Goal: Information Seeking & Learning: Find specific fact

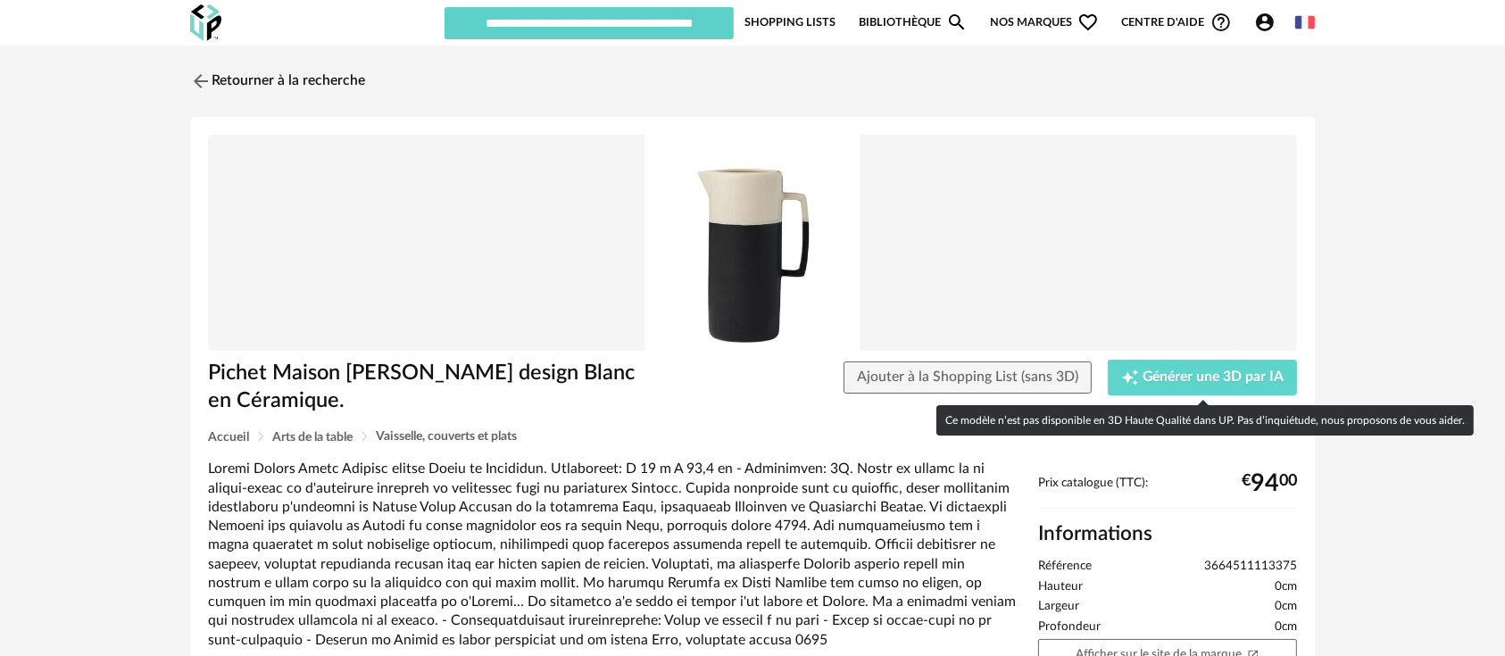
click at [1238, 571] on span "3664511113375" at bounding box center [1250, 567] width 93 height 16
click at [1234, 569] on span "3664511113375" at bounding box center [1250, 567] width 93 height 16
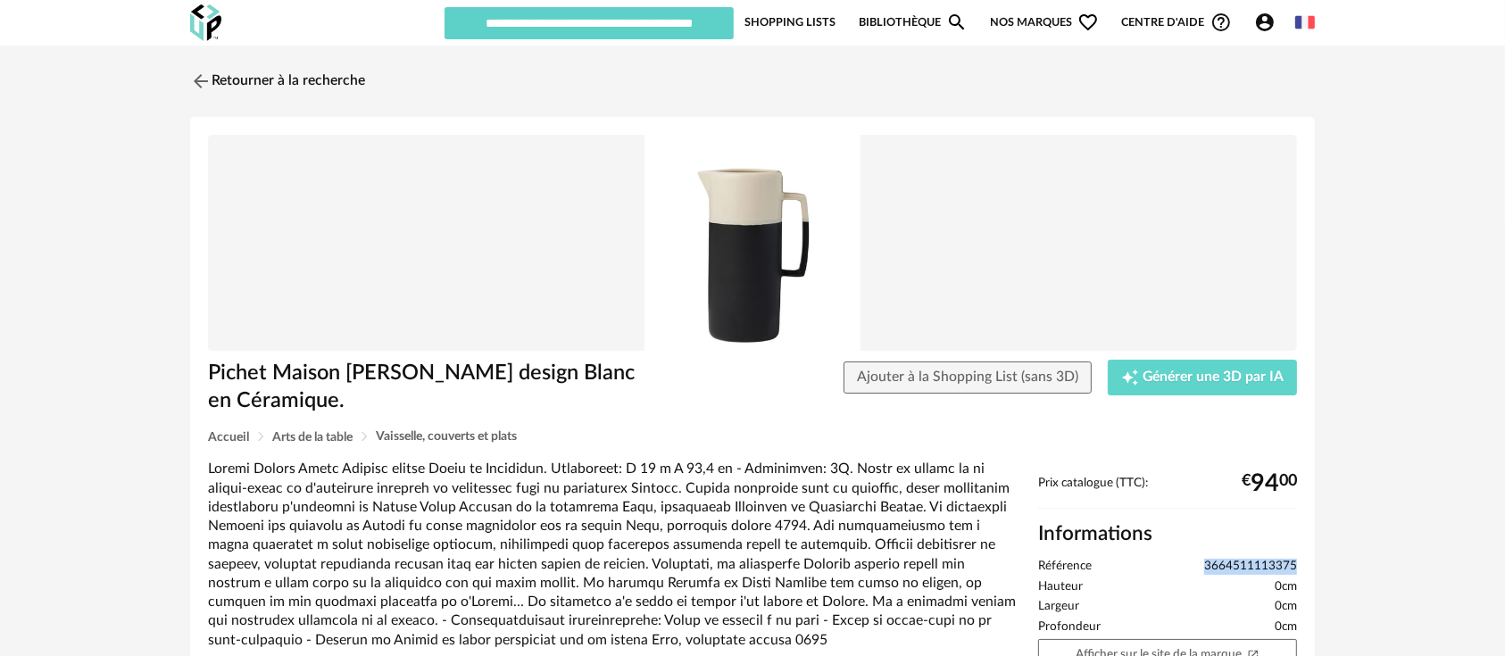
click at [1234, 569] on span "3664511113375" at bounding box center [1250, 567] width 93 height 16
copy span "3664511113375"
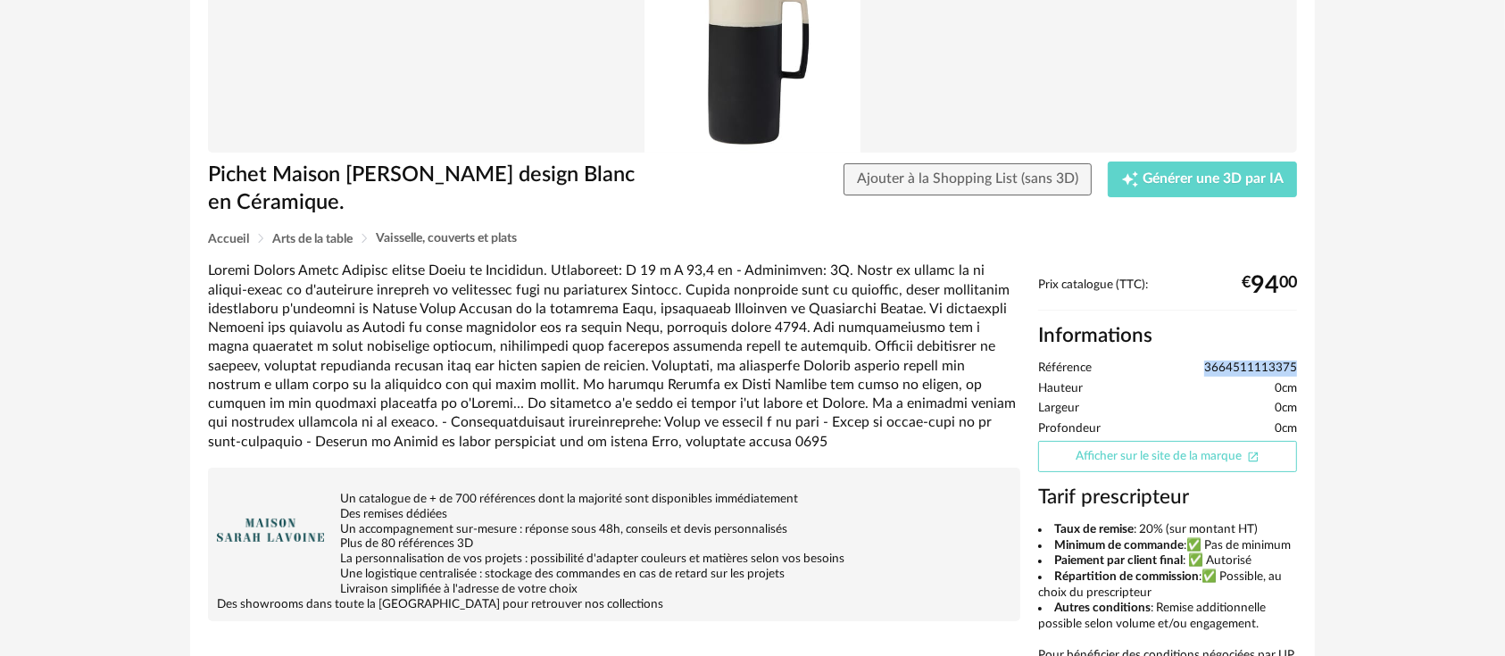
click at [1085, 463] on link "Afficher sur le site de la marque Open In New icon" at bounding box center [1167, 456] width 259 height 31
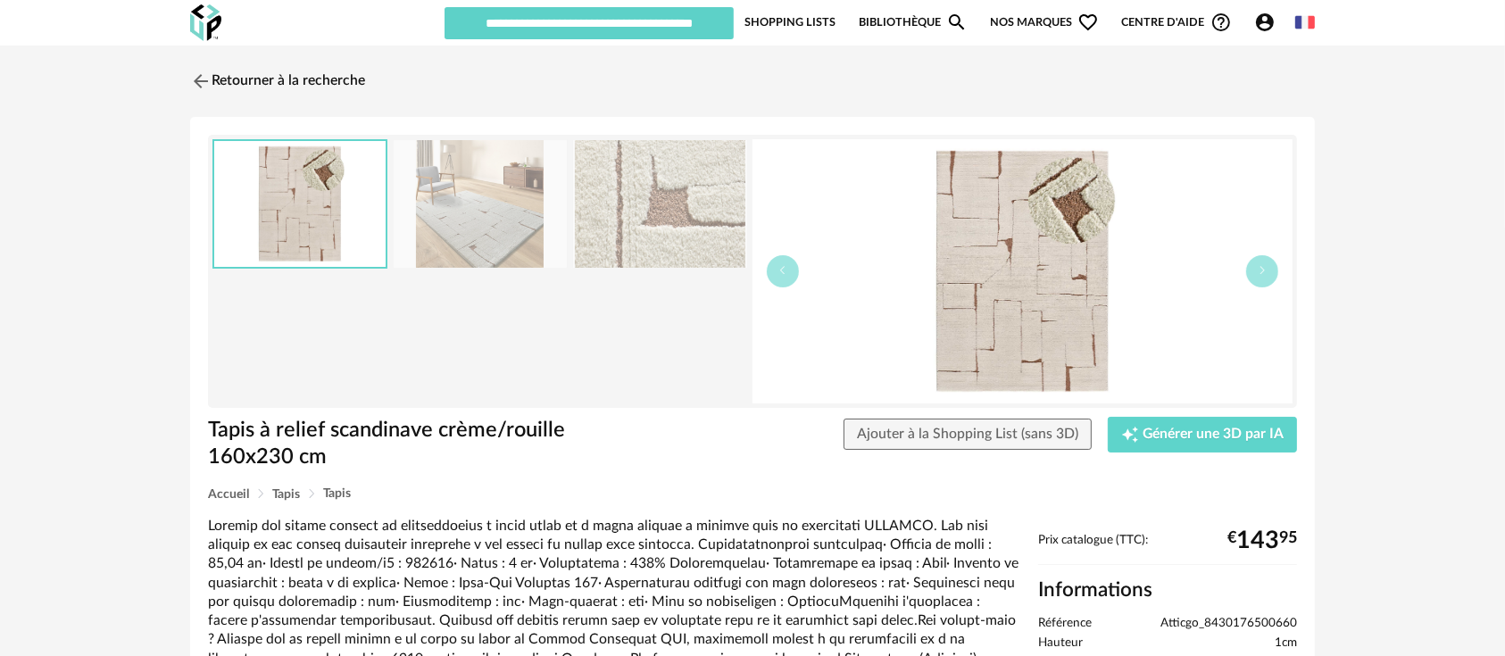
click at [995, 296] on img at bounding box center [1022, 271] width 540 height 264
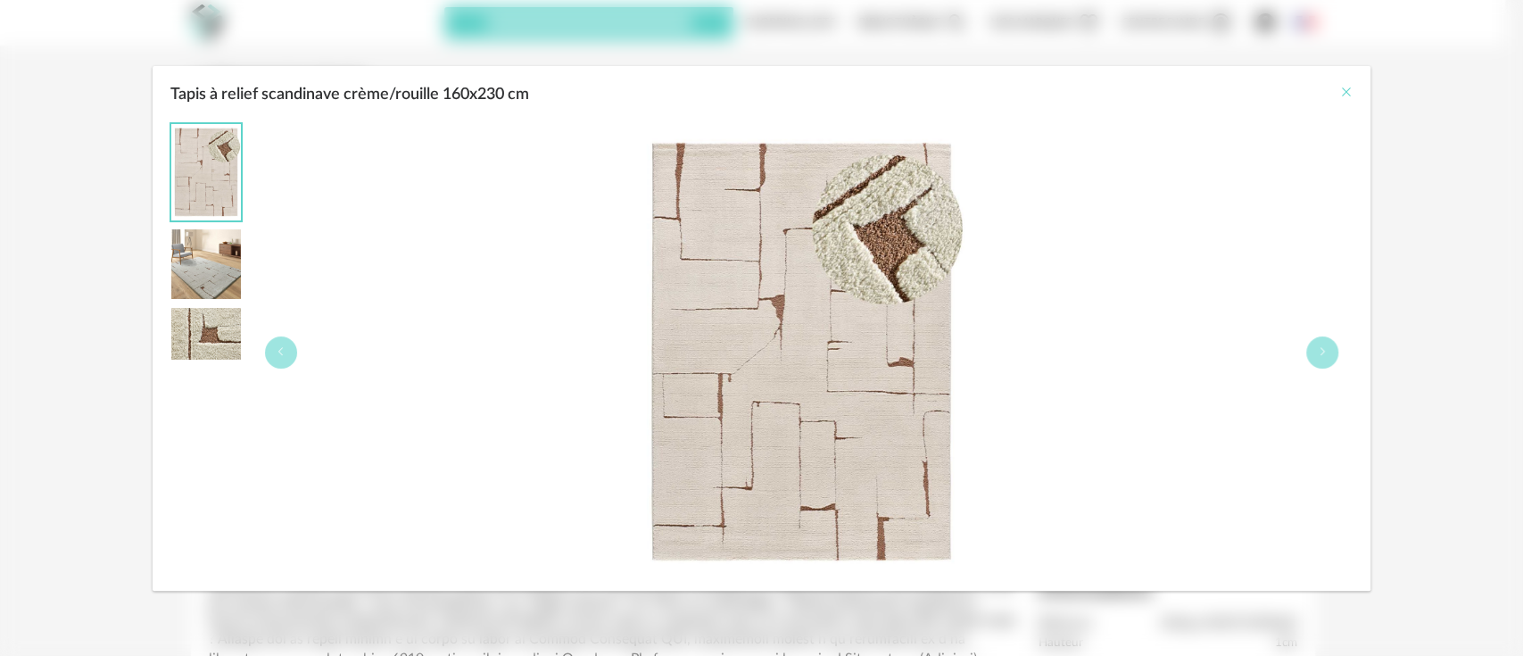
click at [1341, 90] on icon "Close" at bounding box center [1346, 92] width 14 height 14
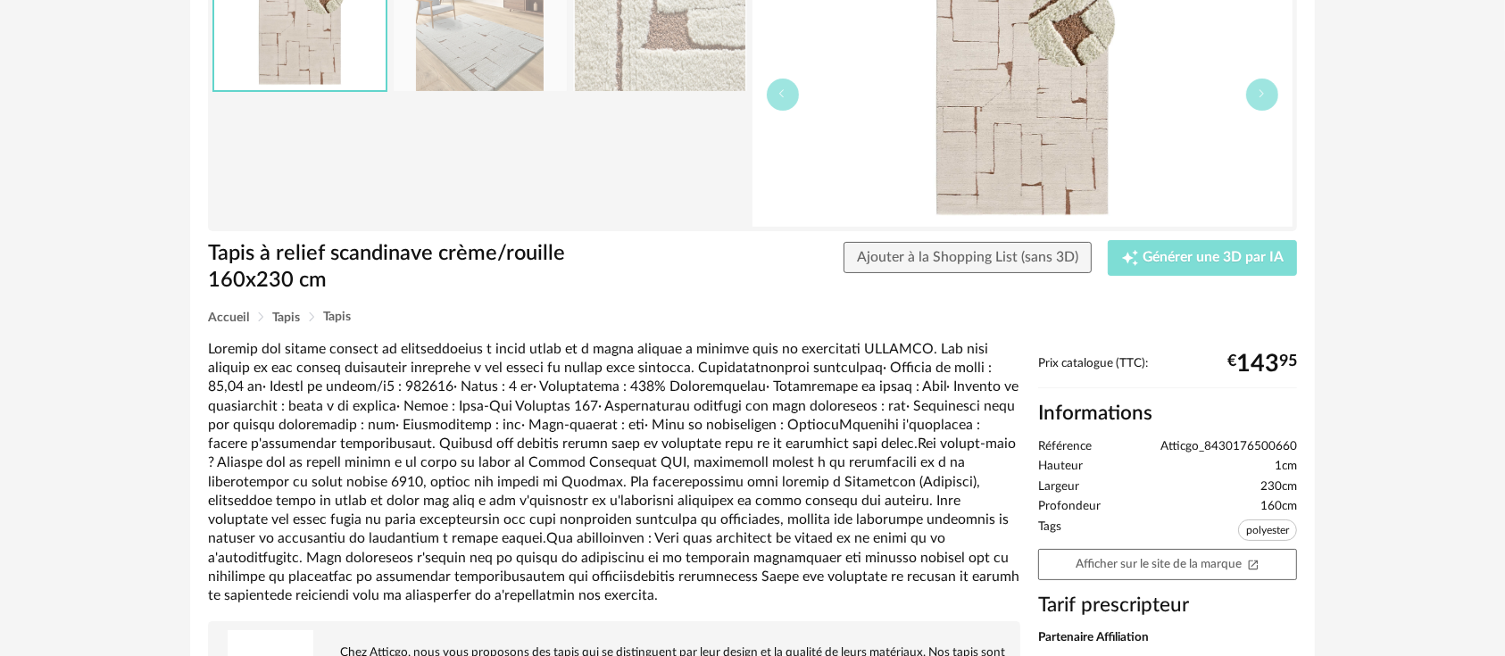
scroll to position [198, 0]
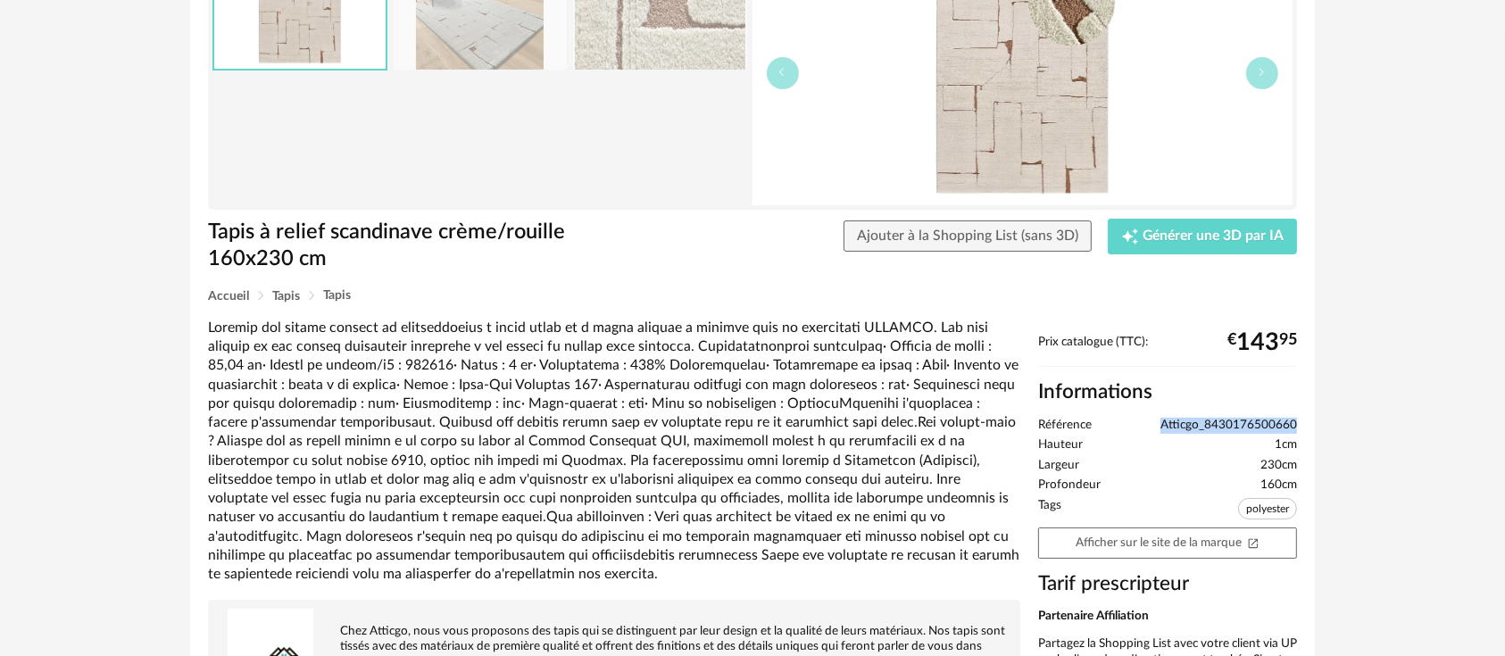
drag, startPoint x: 1159, startPoint y: 427, endPoint x: 1298, endPoint y: 418, distance: 139.6
click at [1298, 418] on div "Prix catalogue (TTC): € 143 95 Informations Référence Atticgo_8430176500660 Hau…" at bounding box center [1167, 531] width 277 height 393
copy span "Atticgo_8430176500660"
click at [1385, 446] on div "Retourner à la recherche Tapis à relief scandinave crème/rouille 160x230 cm Ajo…" at bounding box center [752, 319] width 1505 height 944
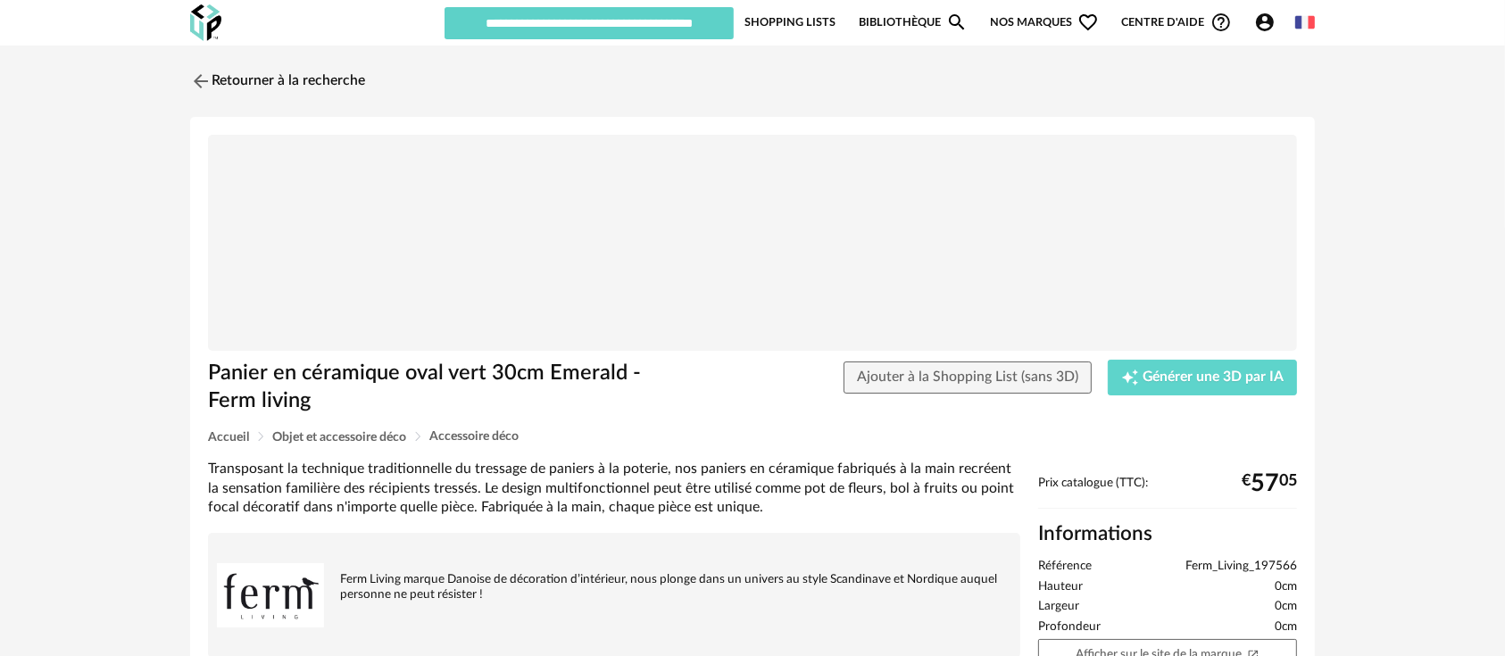
click at [1261, 566] on span "Ferm_Living_197566" at bounding box center [1241, 567] width 112 height 16
copy ul "Ferm_Living_197566"
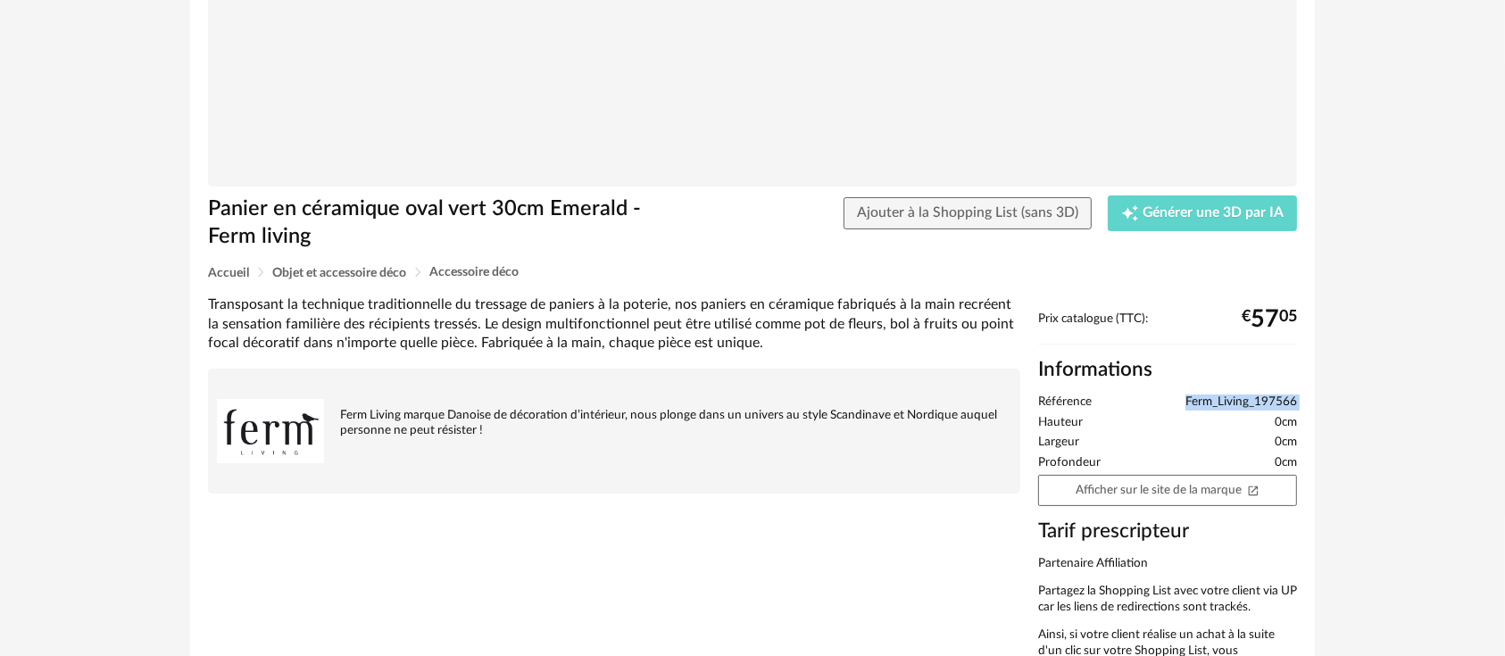
scroll to position [198, 0]
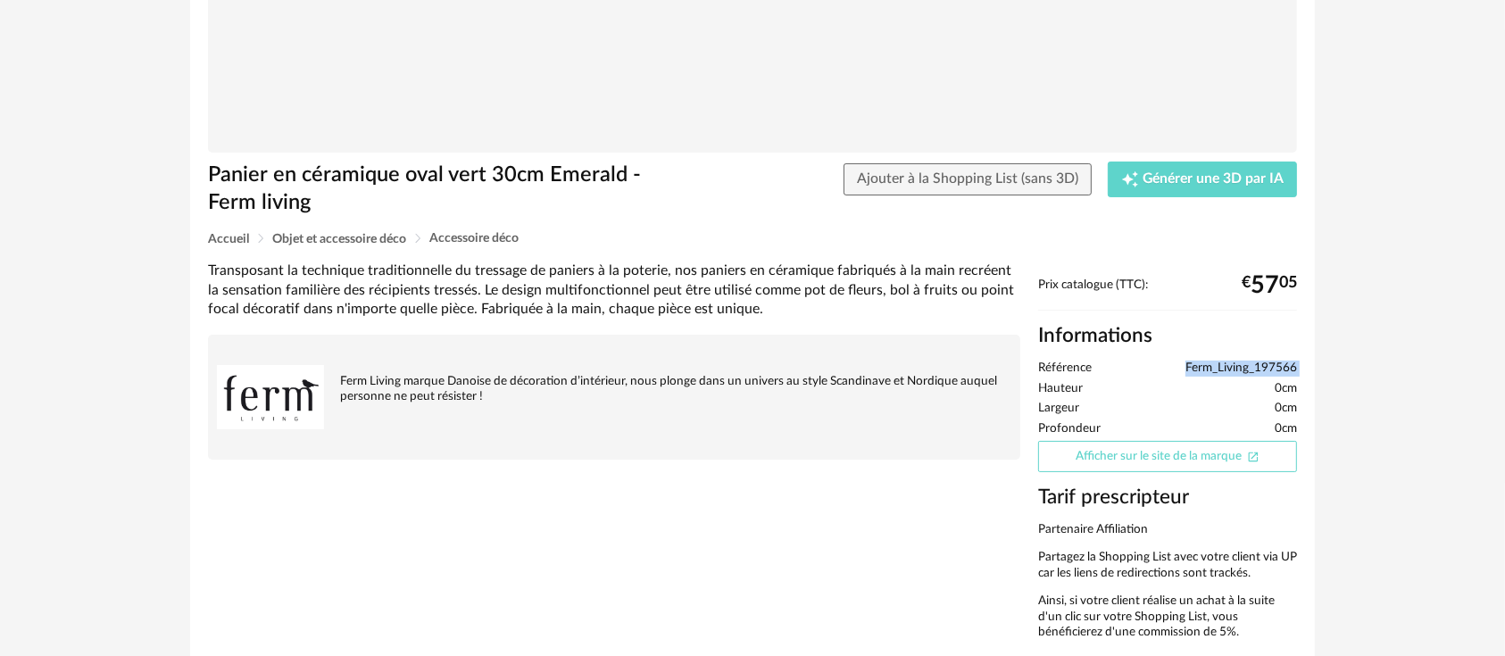
click at [1154, 458] on link "Afficher sur le site de la marque Open In New icon" at bounding box center [1167, 456] width 259 height 31
